Goal: Task Accomplishment & Management: Complete application form

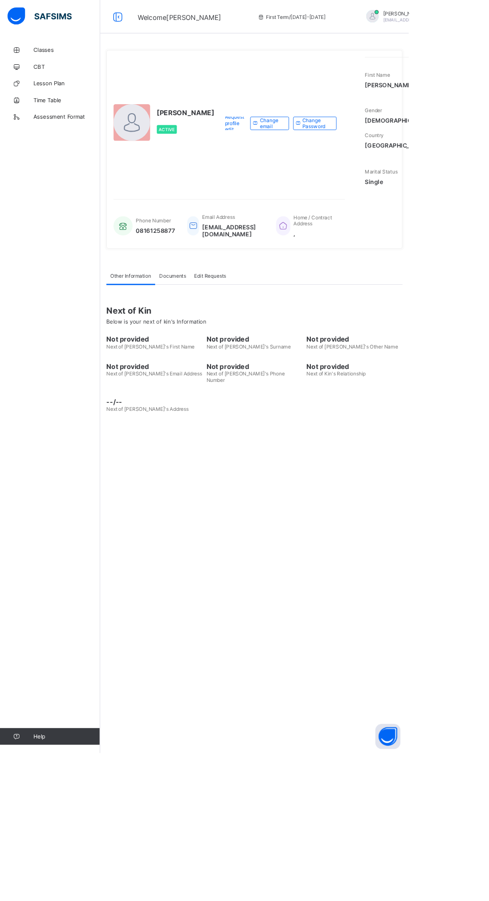
click at [359, 697] on div "[PERSON_NAME] Active Request profile edit Change email Change Password First Na…" at bounding box center [304, 450] width 369 height 901
click at [355, 637] on div "UWALAKA PATRICK Active Request profile edit Change email Change Password First …" at bounding box center [304, 450] width 369 height 901
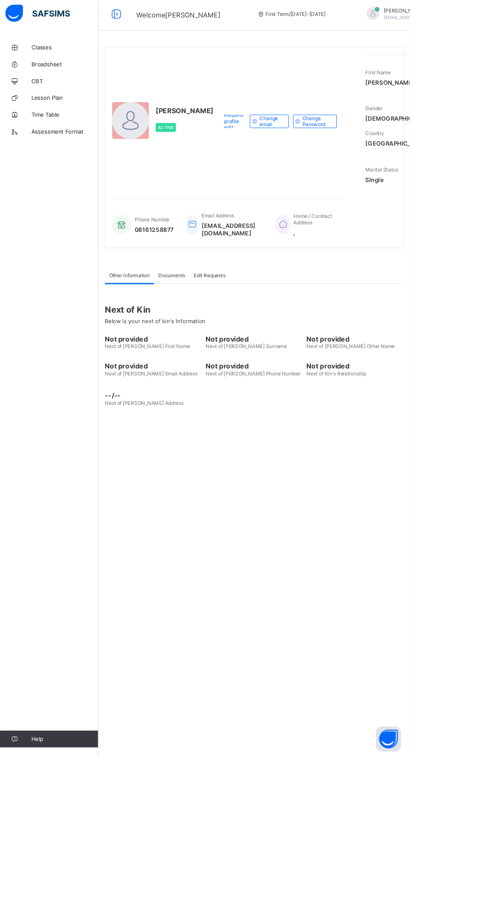
click at [309, 534] on div "UWALAKA PATRICK Active Request profile edit Change email Change Password First …" at bounding box center [304, 450] width 369 height 901
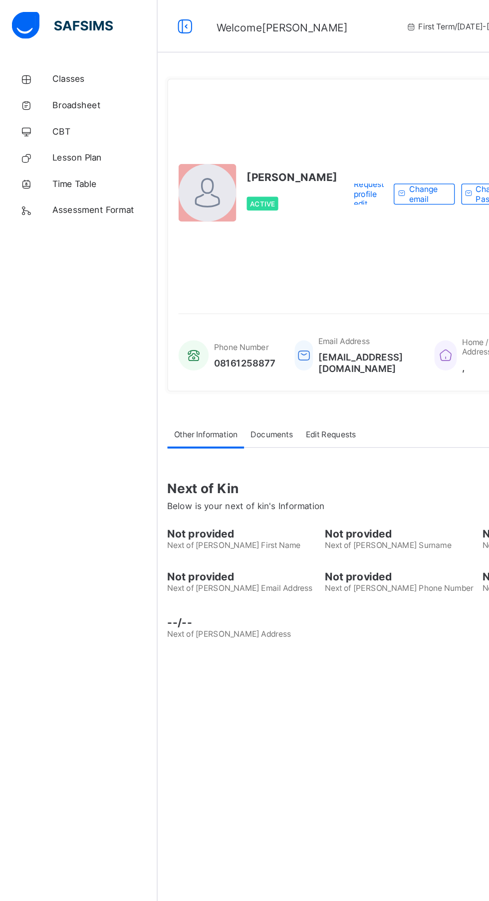
click at [66, 56] on span "Classes" at bounding box center [80, 60] width 80 height 8
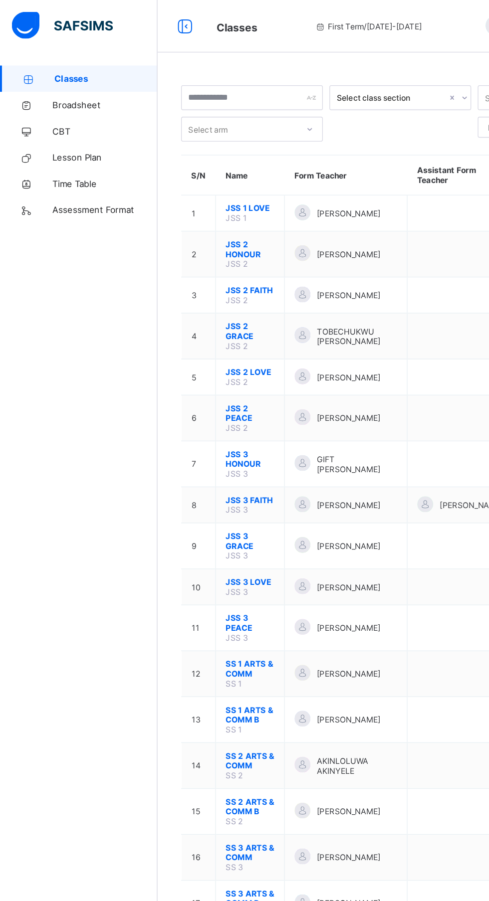
click at [83, 380] on div "Classes Broadsheet CBT Lesson Plan Time Table Assessment Format Help" at bounding box center [60, 471] width 120 height 862
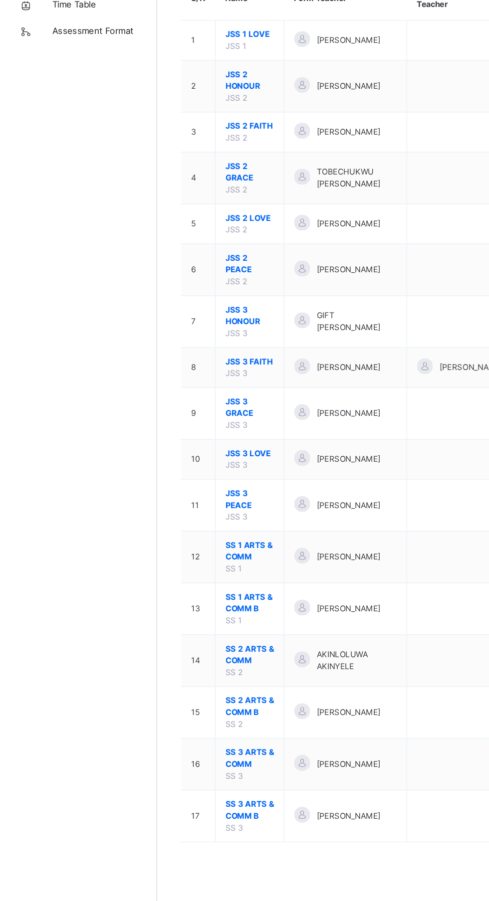
click at [203, 714] on span "SS 3 ARTS & COMM" at bounding box center [190, 713] width 37 height 18
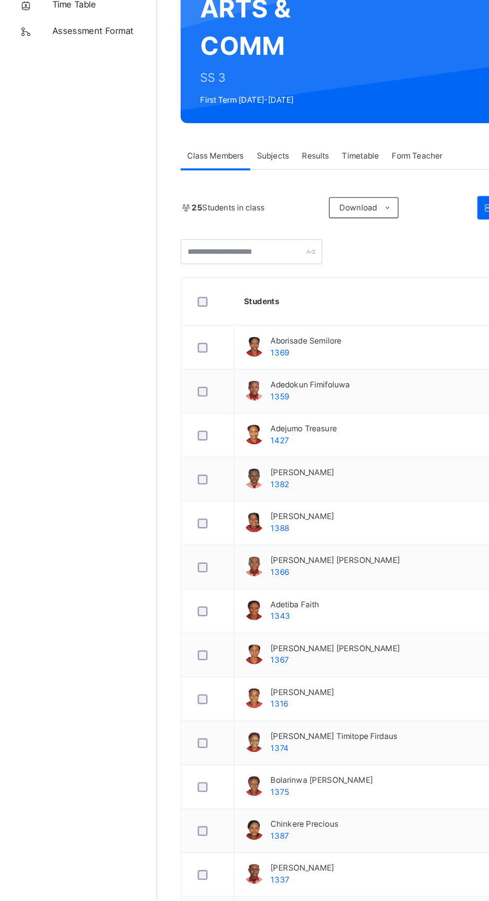
click at [217, 256] on span "Subjects" at bounding box center [208, 254] width 24 height 9
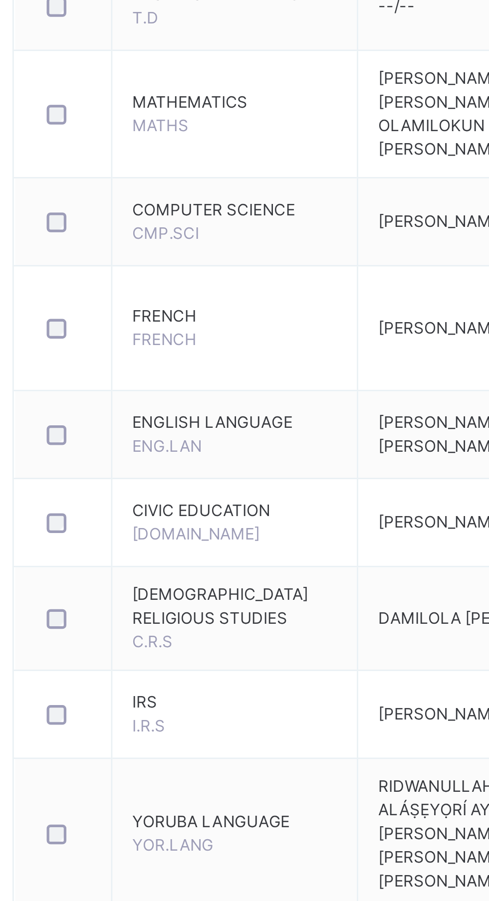
click at [202, 662] on span "FRENCH" at bounding box center [195, 658] width 24 height 7
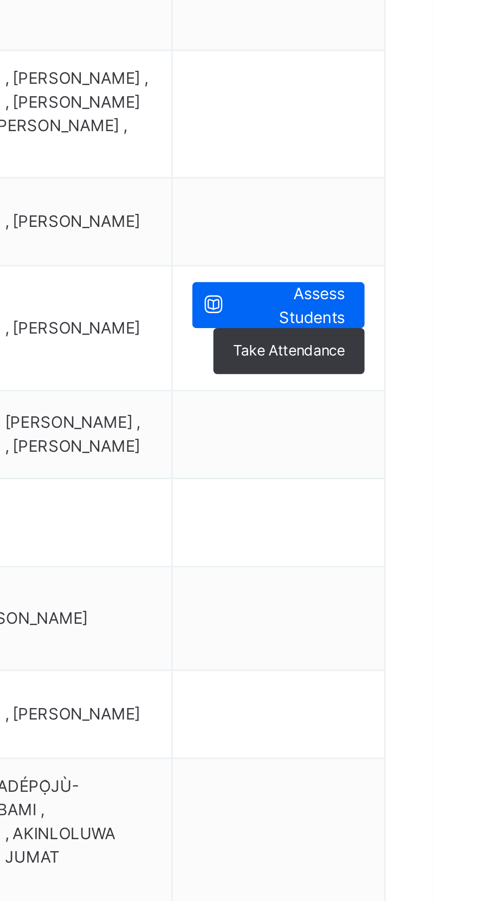
click at [451, 653] on span "Assess Students" at bounding box center [435, 646] width 42 height 18
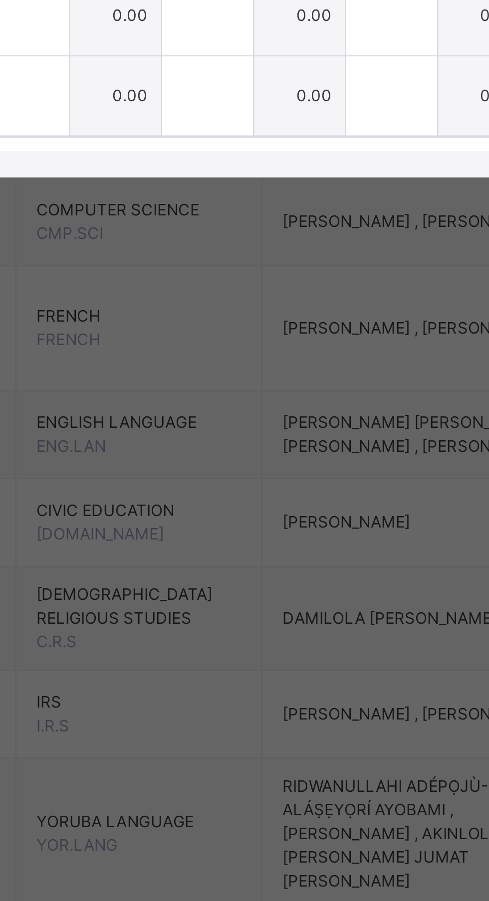
click at [196, 520] on div at bounding box center [178, 505] width 34 height 30
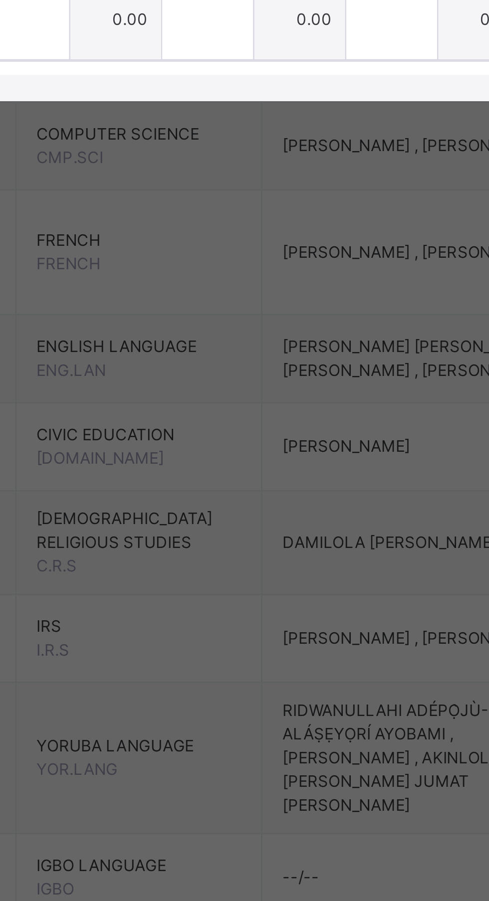
type input "***"
click at [196, 551] on input "text" at bounding box center [178, 536] width 34 height 30
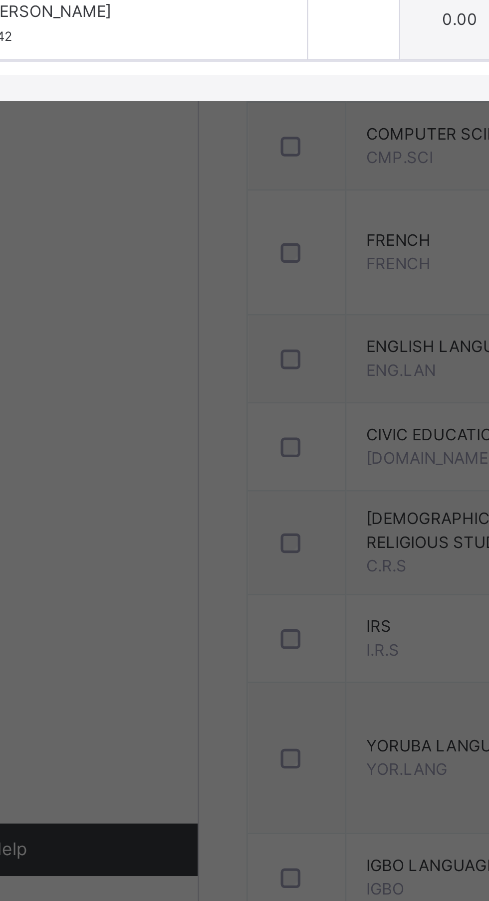
type input "***"
click at [196, 581] on input "text" at bounding box center [178, 566] width 34 height 30
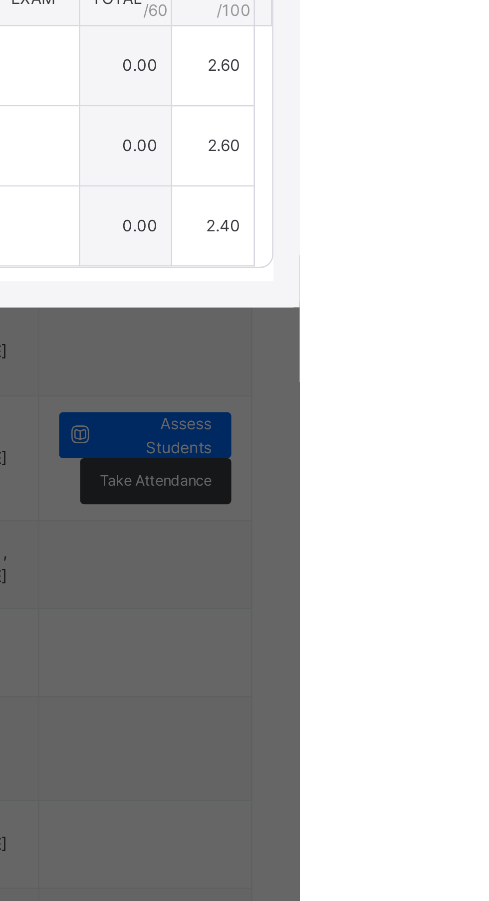
type input "***"
click at [461, 431] on span "Save Entries" at bounding box center [443, 426] width 35 height 9
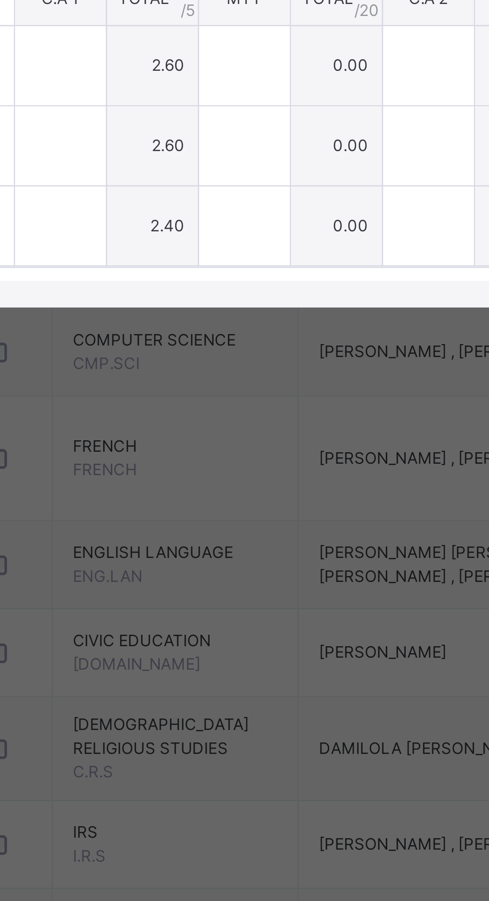
type input "***"
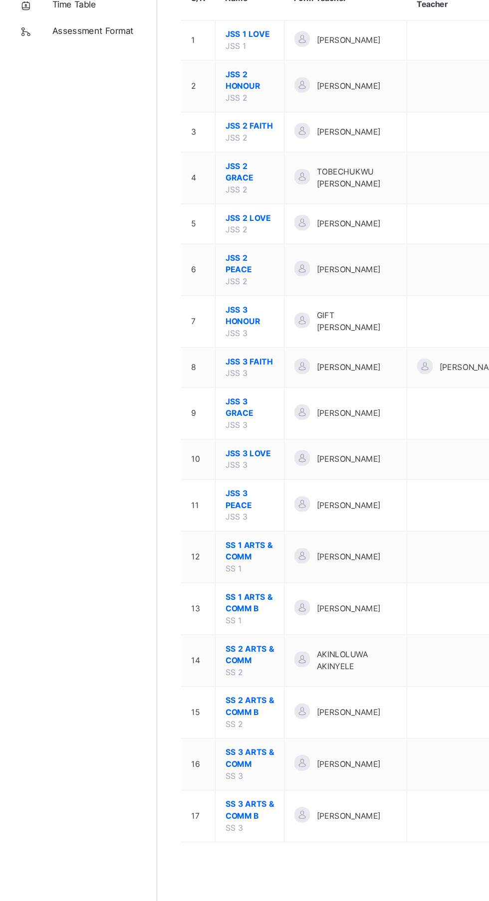
click at [205, 747] on span "SS 3 ARTS & COMM B" at bounding box center [190, 752] width 37 height 18
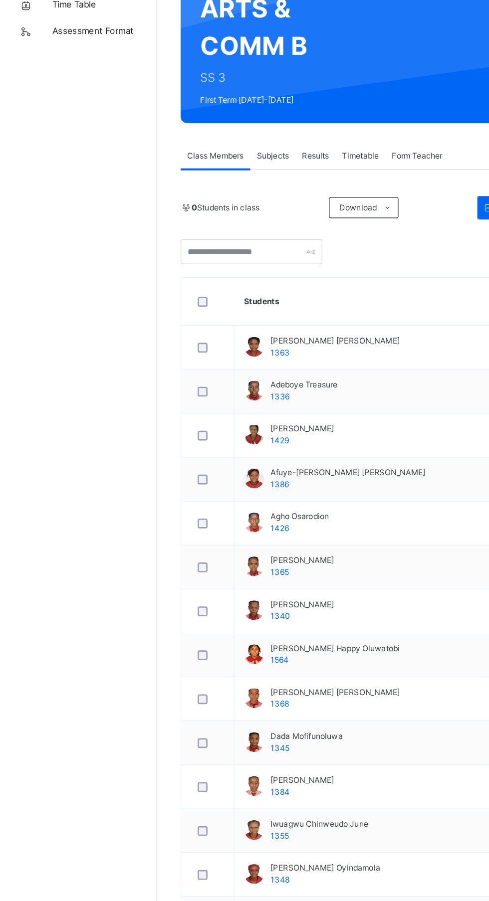
click at [214, 256] on span "Subjects" at bounding box center [208, 254] width 24 height 9
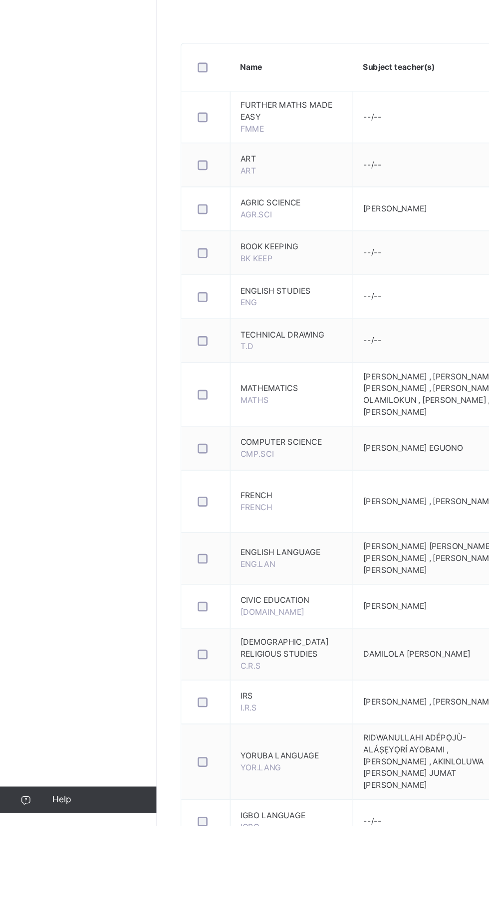
click at [276, 658] on span "PATRICK UWALAKA , JIMMY OLUWAFERANMI" at bounding box center [326, 654] width 101 height 7
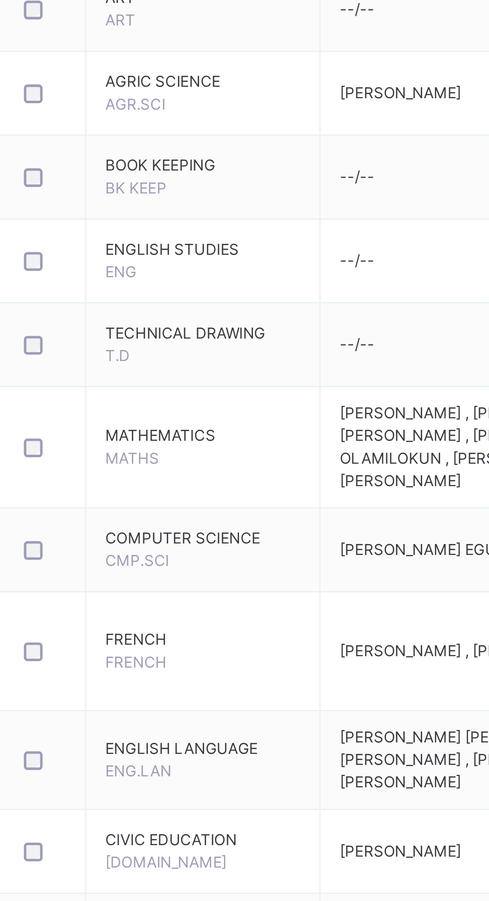
click at [202, 655] on span "FRENCH" at bounding box center [222, 650] width 78 height 9
click at [200, 662] on span "FRENCH" at bounding box center [195, 658] width 24 height 7
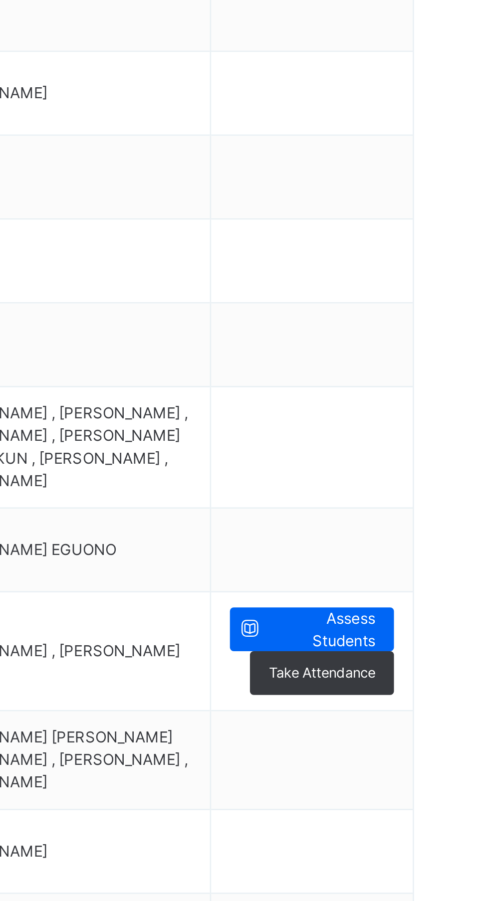
click at [450, 653] on span "Assess Students" at bounding box center [435, 646] width 42 height 18
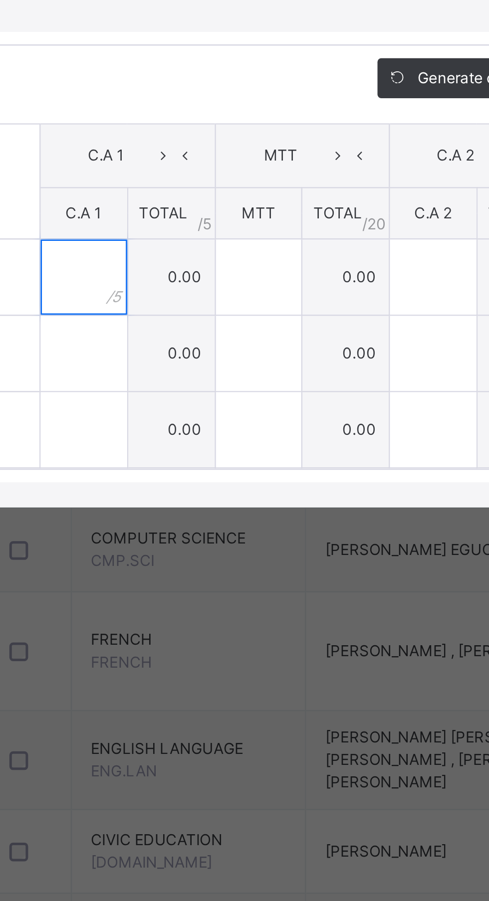
click at [198, 520] on input "text" at bounding box center [180, 505] width 34 height 30
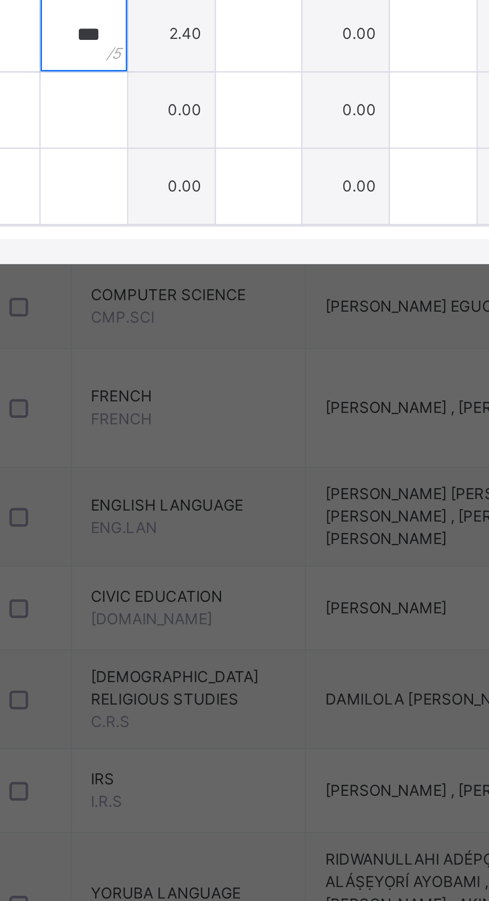
type input "***"
click at [198, 551] on input "text" at bounding box center [180, 536] width 34 height 30
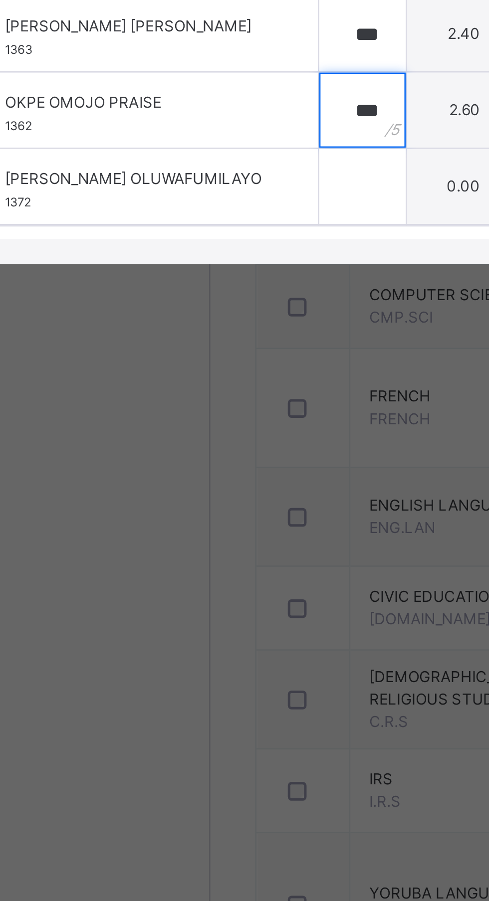
type input "***"
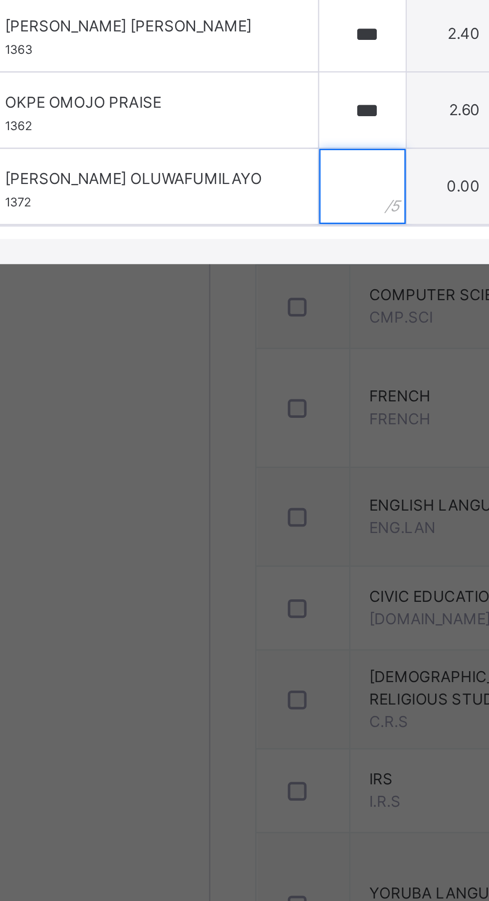
click at [198, 581] on input "text" at bounding box center [180, 566] width 34 height 30
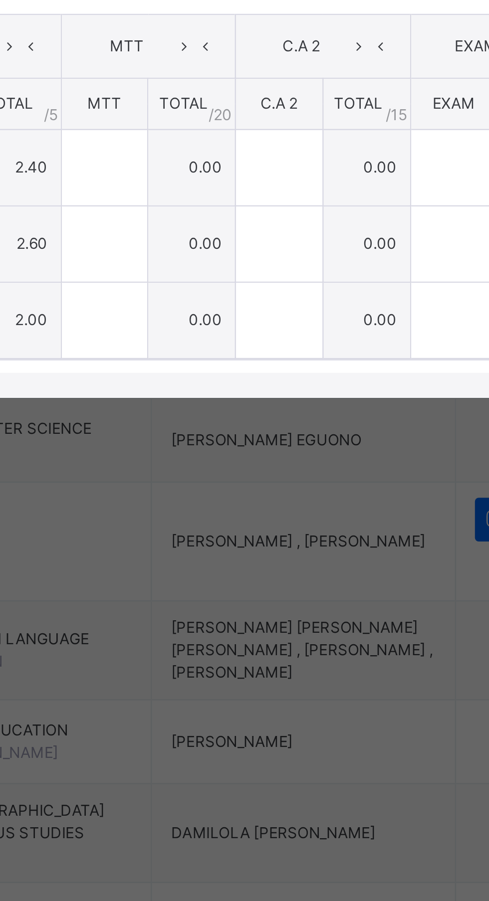
type input "*"
click at [406, 431] on span "Generate comment for all student" at bounding box center [359, 426] width 93 height 9
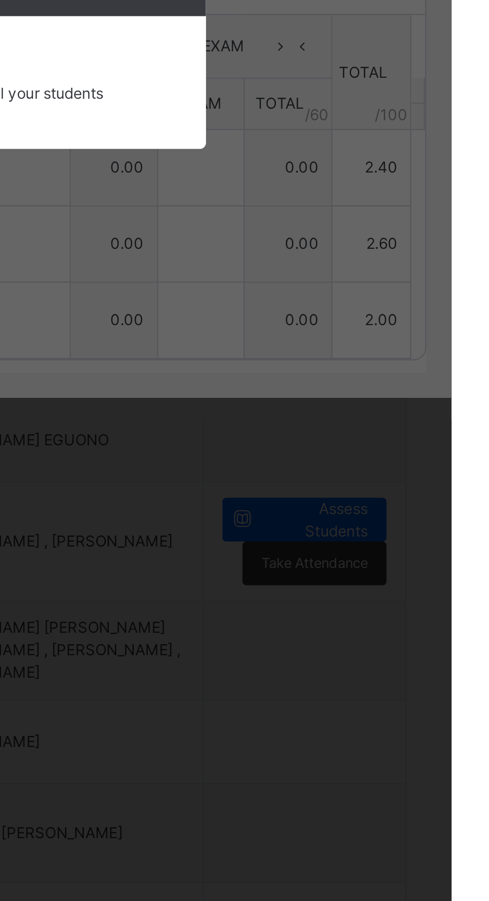
click at [381, 428] on span "×" at bounding box center [376, 419] width 9 height 17
click at [406, 431] on span "Generate comment for all student" at bounding box center [359, 426] width 93 height 9
click at [381, 428] on span "×" at bounding box center [376, 419] width 9 height 17
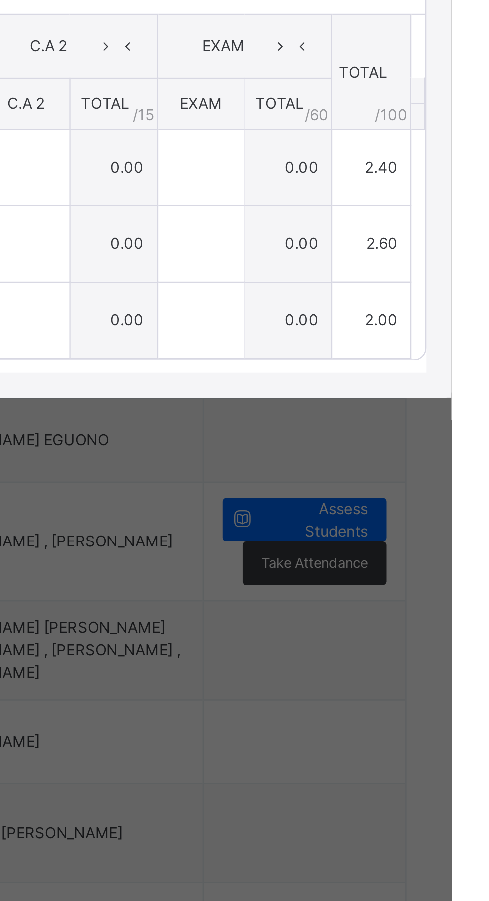
click at [461, 431] on span "Save Entries" at bounding box center [443, 426] width 35 height 9
type input "***"
type input "*"
